Goal: Find specific page/section: Find specific page/section

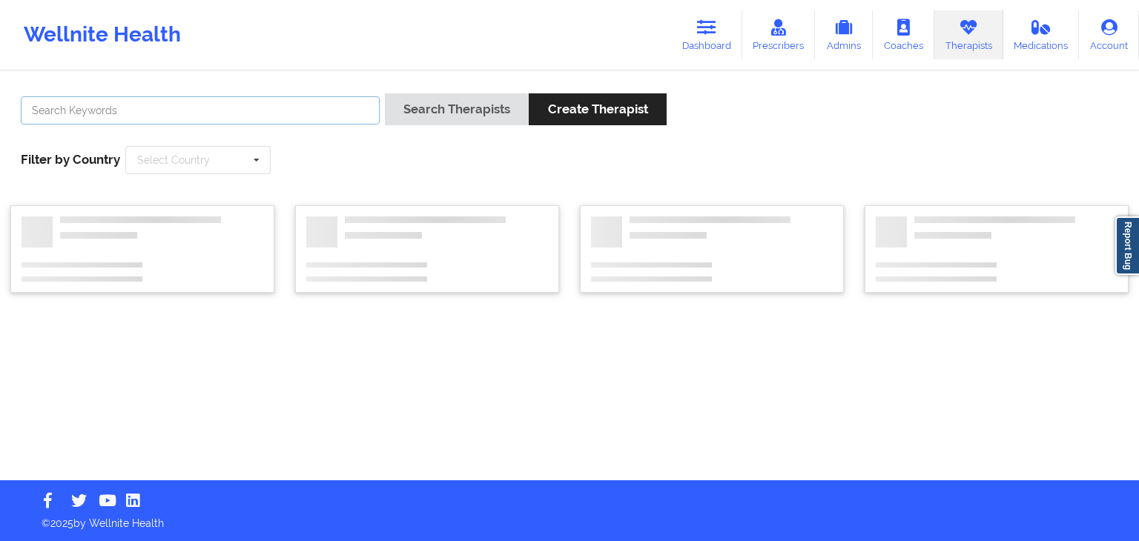
click at [208, 105] on input "text" at bounding box center [200, 110] width 359 height 28
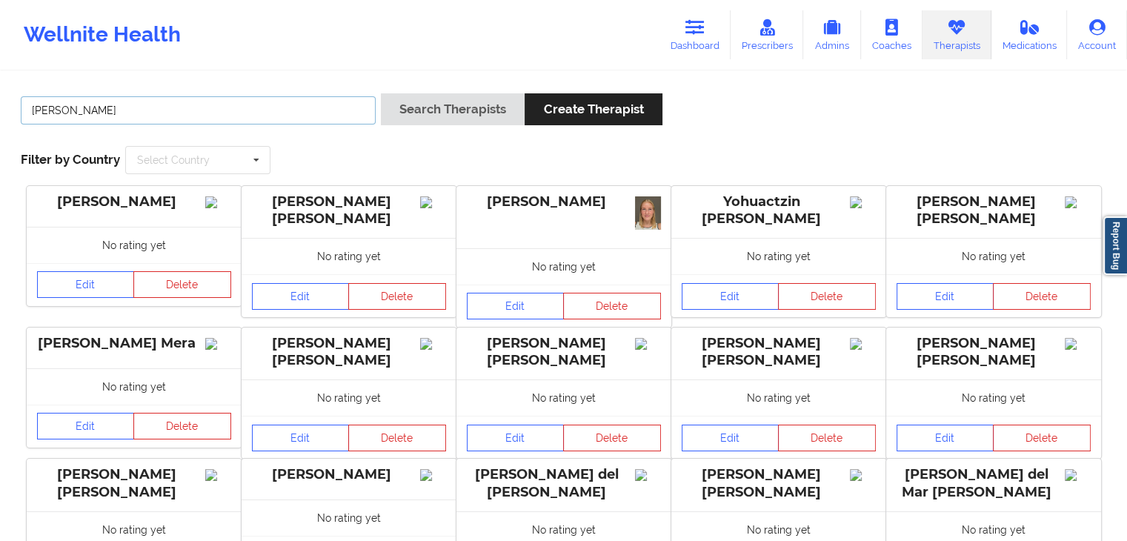
type input "[PERSON_NAME]"
click at [381, 93] on button "Search Therapists" at bounding box center [453, 109] width 144 height 32
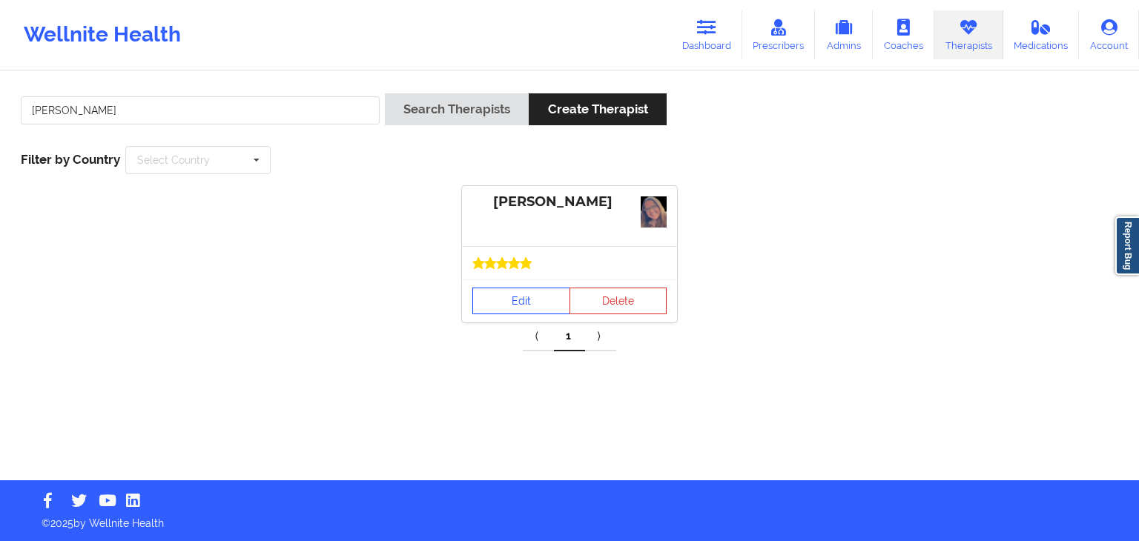
click at [493, 302] on link "Edit" at bounding box center [521, 301] width 98 height 27
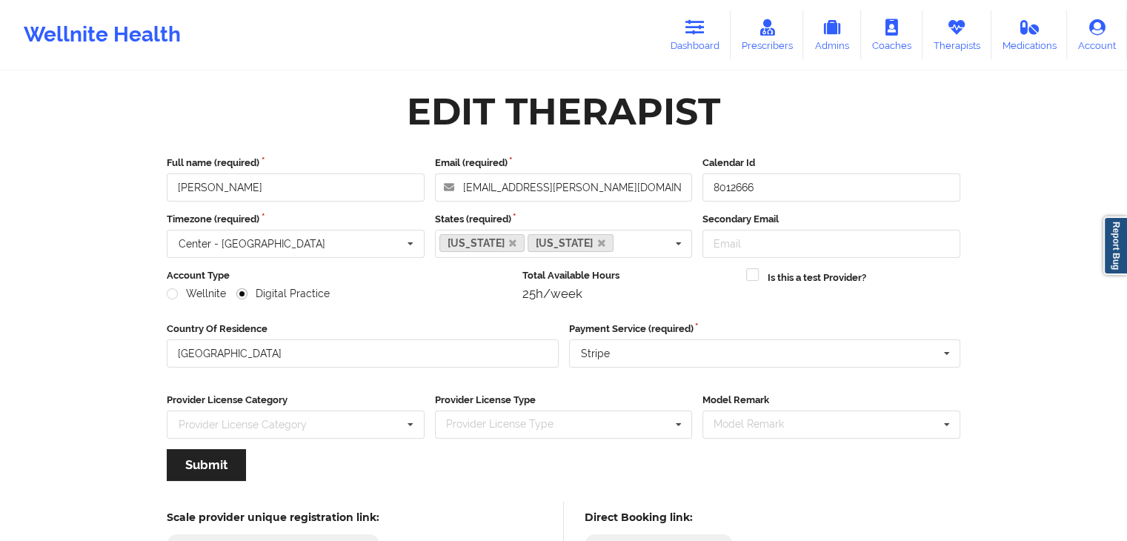
scroll to position [123, 0]
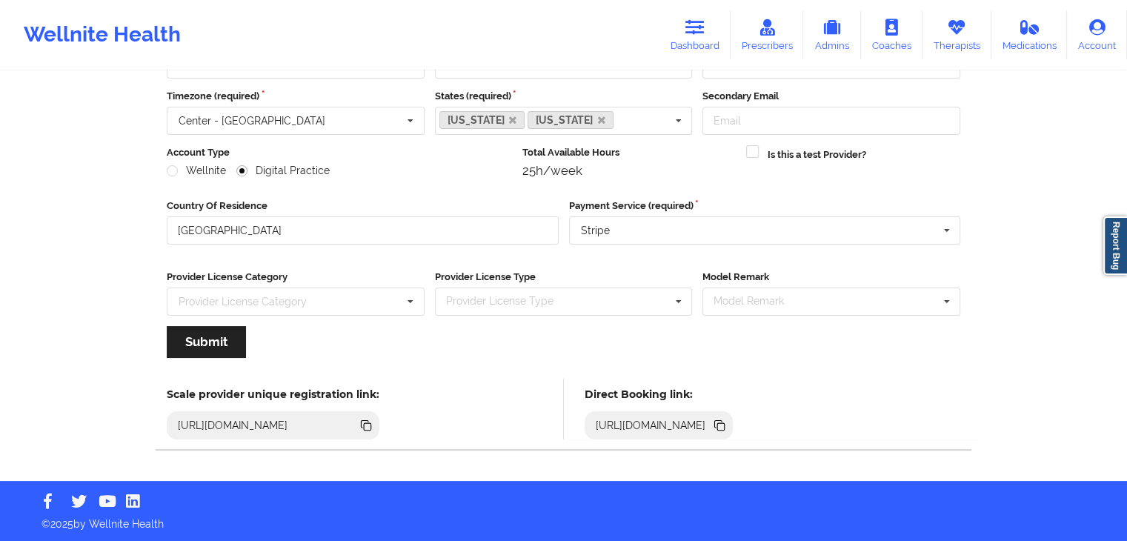
click at [725, 424] on icon at bounding box center [721, 426] width 7 height 7
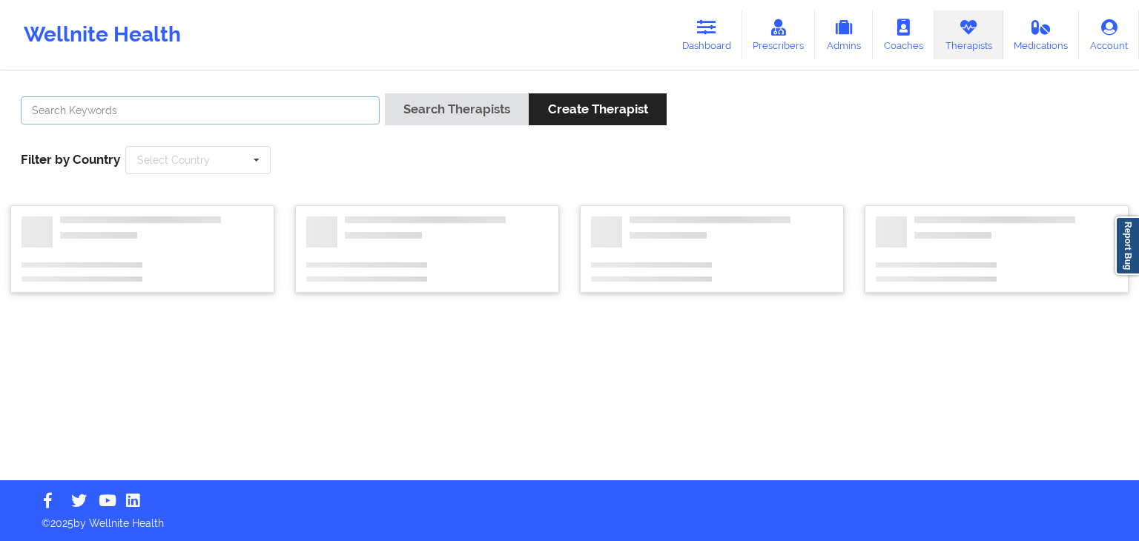
click at [274, 108] on input "text" at bounding box center [200, 110] width 359 height 28
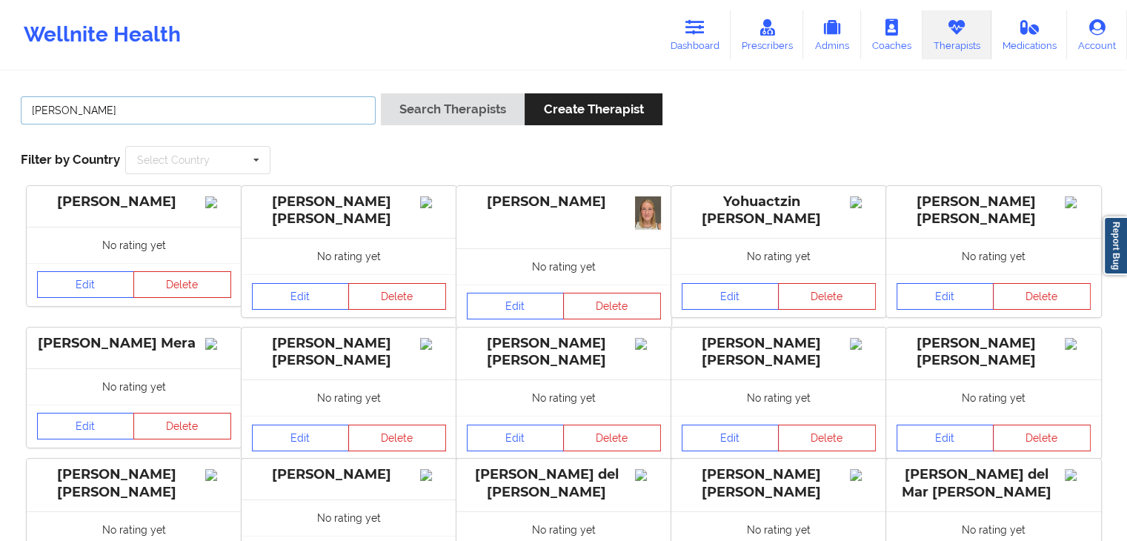
type input "[PERSON_NAME]"
click at [381, 93] on button "Search Therapists" at bounding box center [453, 109] width 144 height 32
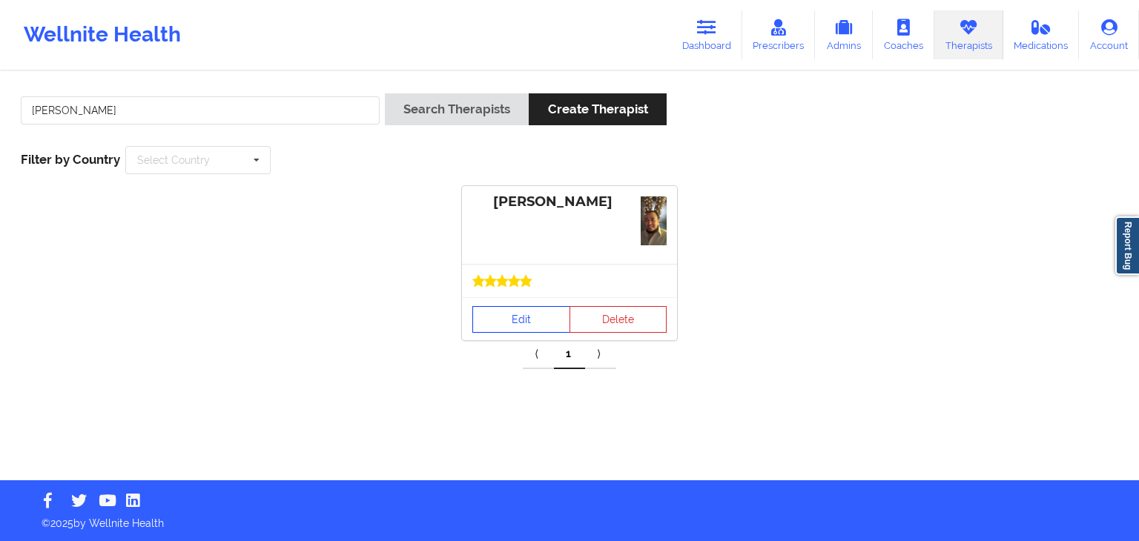
click at [516, 325] on link "Edit" at bounding box center [521, 319] width 98 height 27
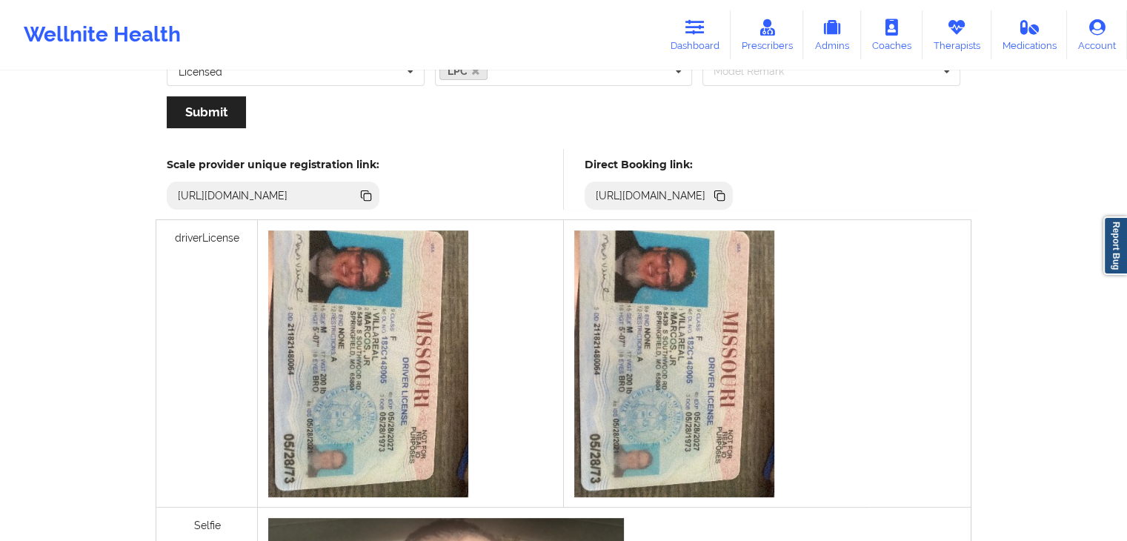
scroll to position [446, 0]
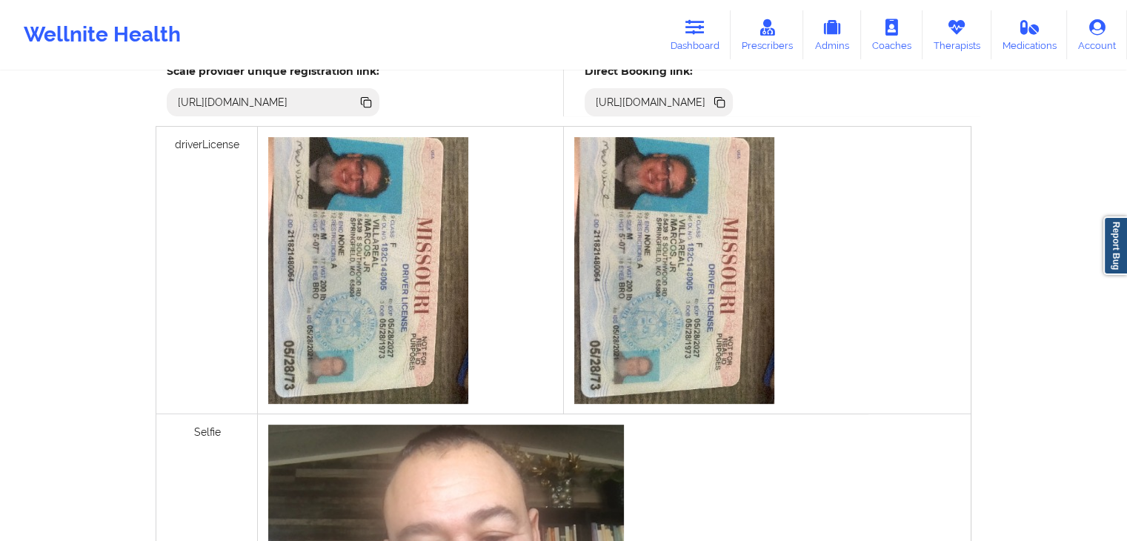
click at [723, 99] on icon at bounding box center [718, 100] width 7 height 7
click at [705, 27] on icon at bounding box center [695, 27] width 19 height 16
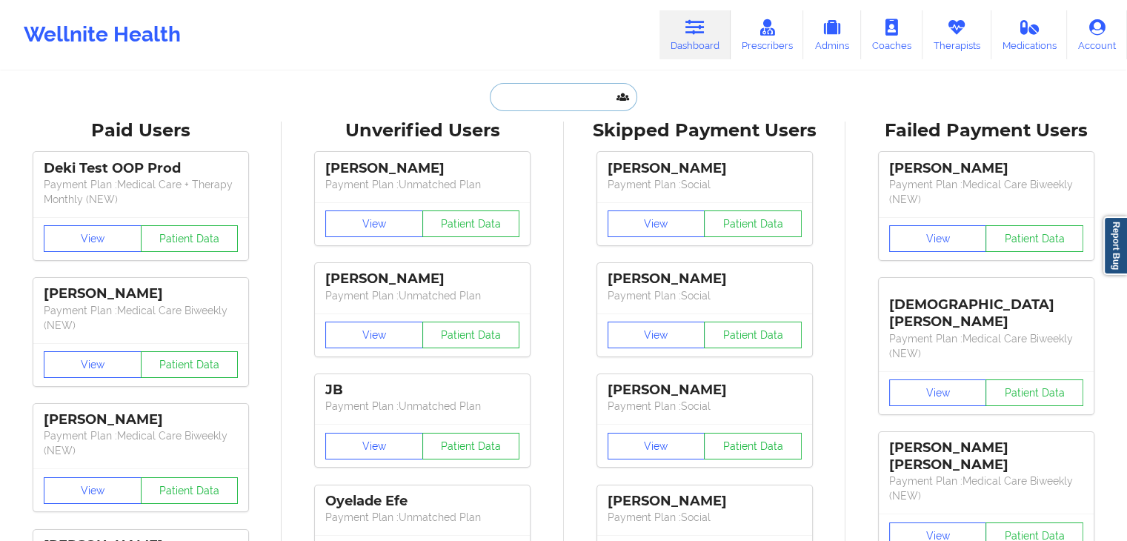
click at [539, 92] on input "text" at bounding box center [563, 97] width 147 height 28
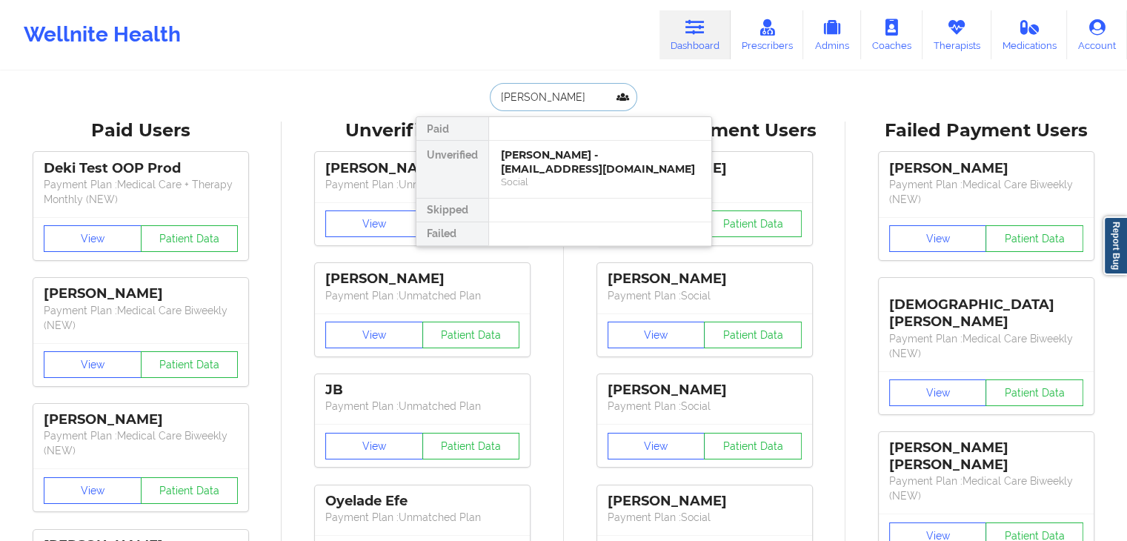
type input "[PERSON_NAME]"
click at [560, 176] on div "Social" at bounding box center [600, 182] width 199 height 13
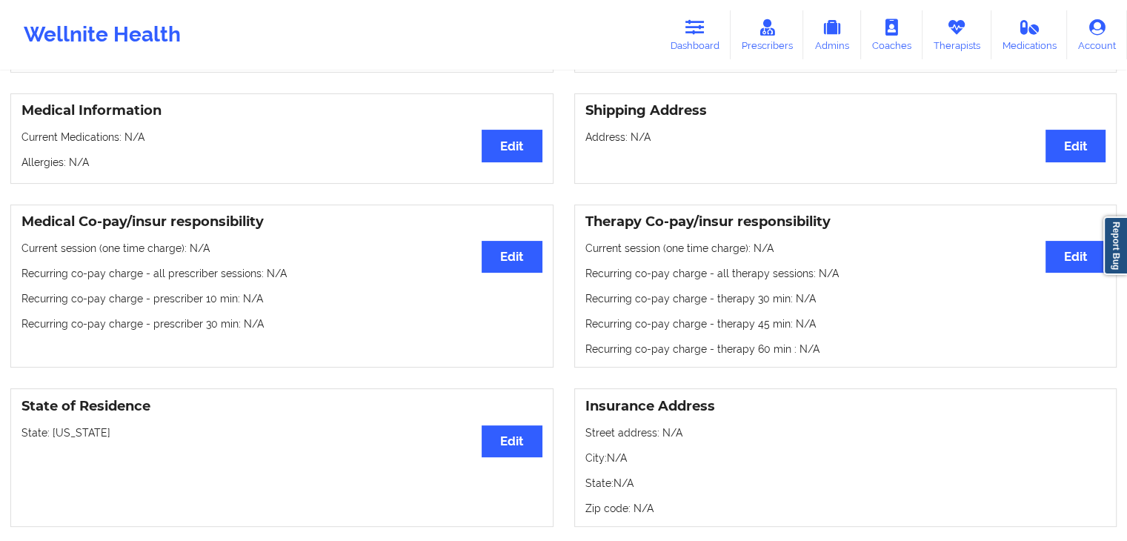
scroll to position [45, 0]
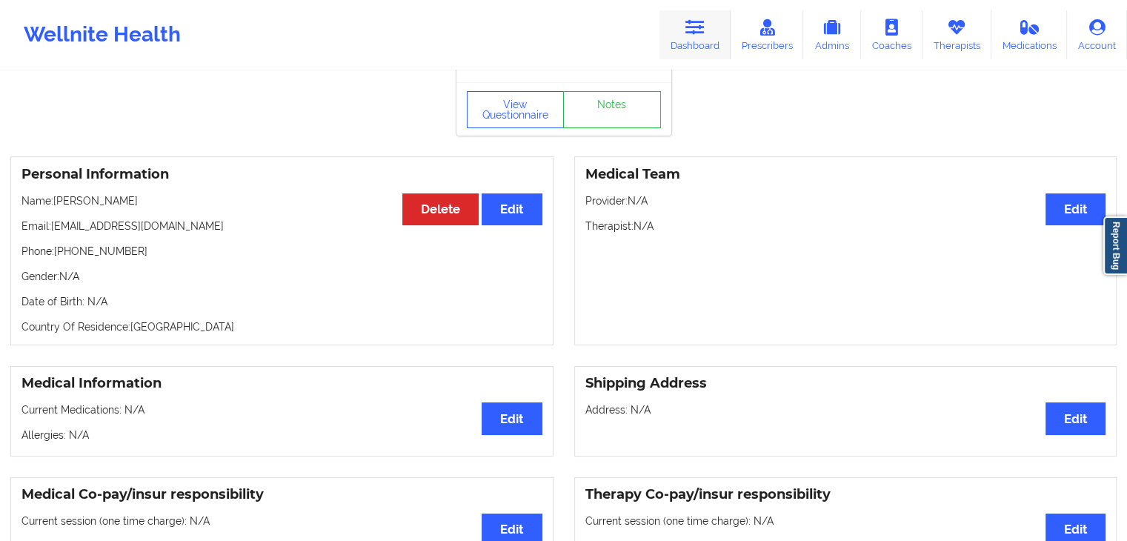
click at [692, 35] on icon at bounding box center [695, 27] width 19 height 16
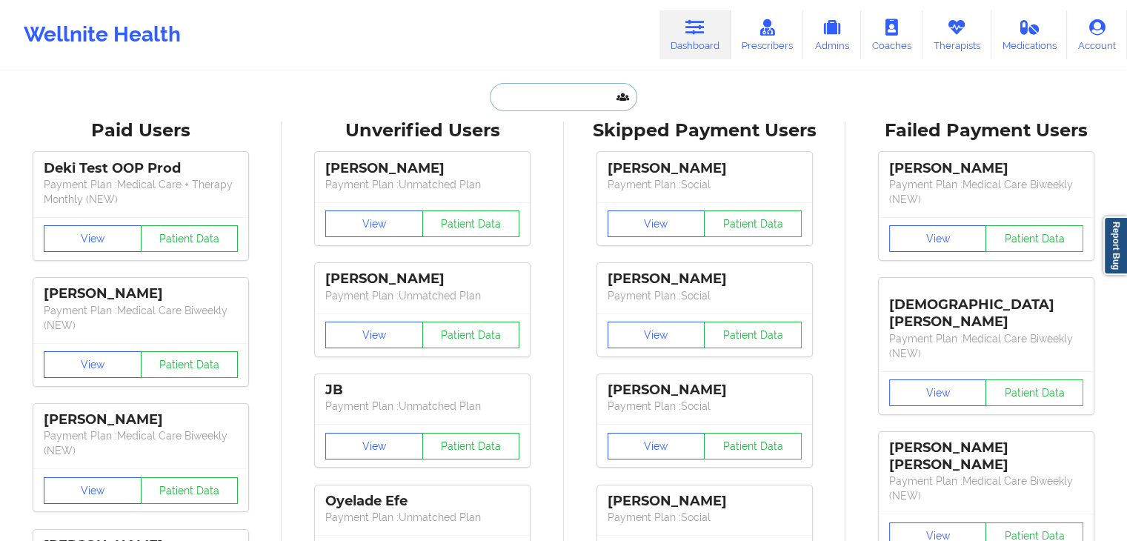
click at [500, 105] on input "text" at bounding box center [563, 97] width 147 height 28
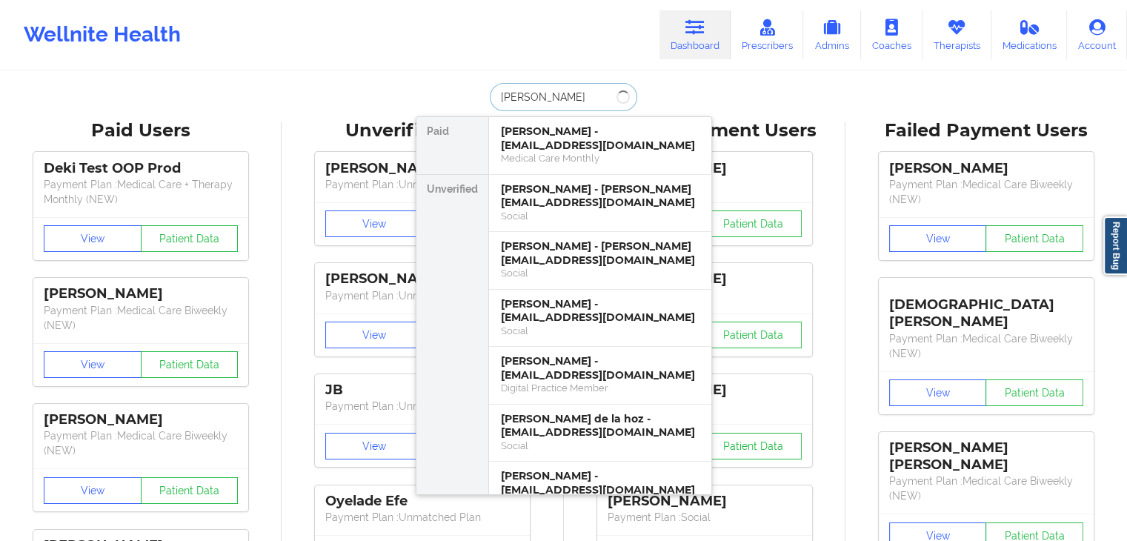
type input "[PERSON_NAME]"
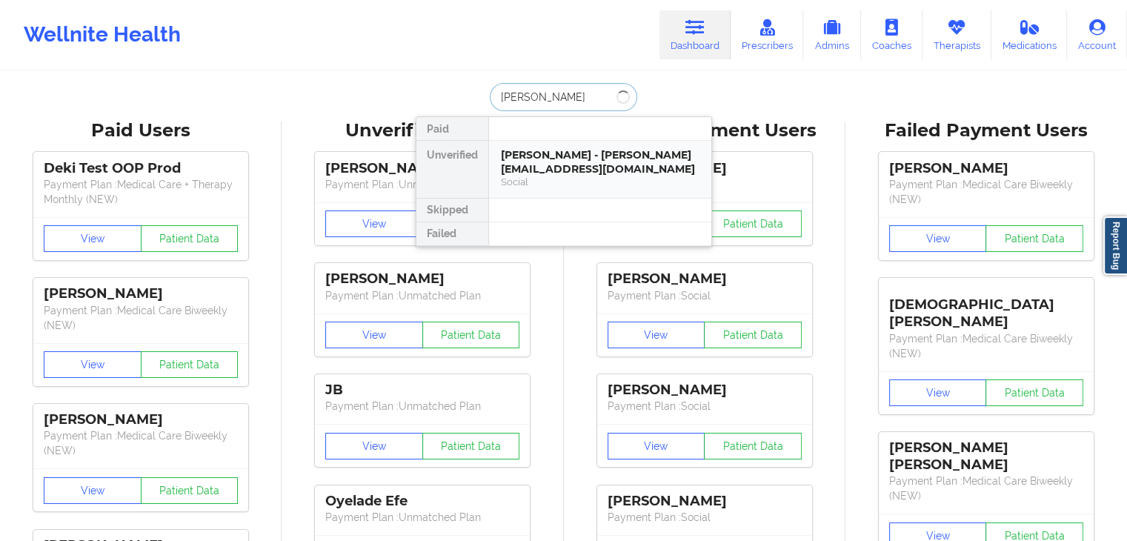
click at [563, 185] on div "Social" at bounding box center [600, 182] width 199 height 13
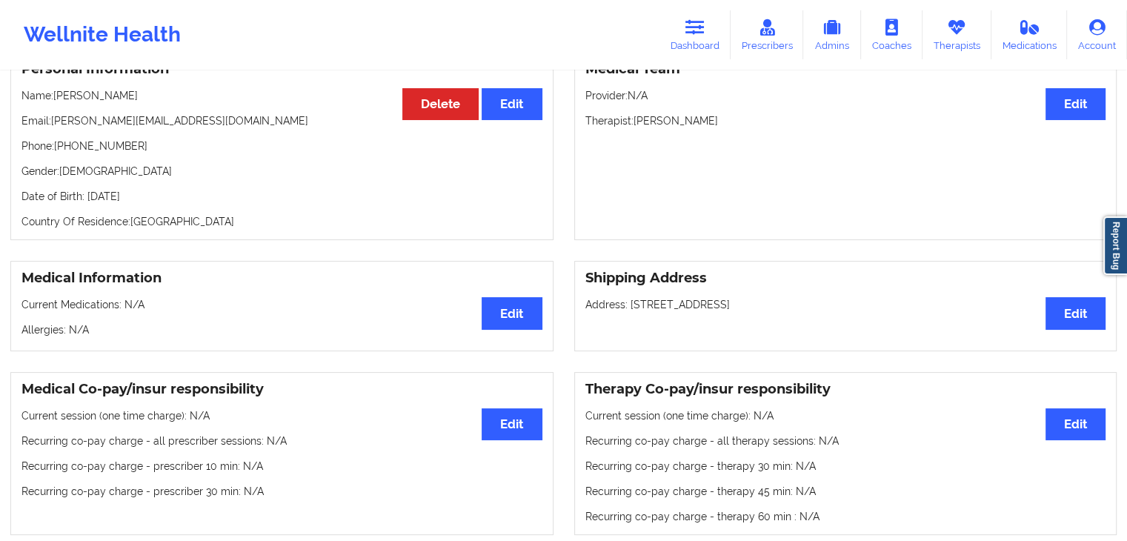
scroll to position [138, 0]
